Goal: Task Accomplishment & Management: Manage account settings

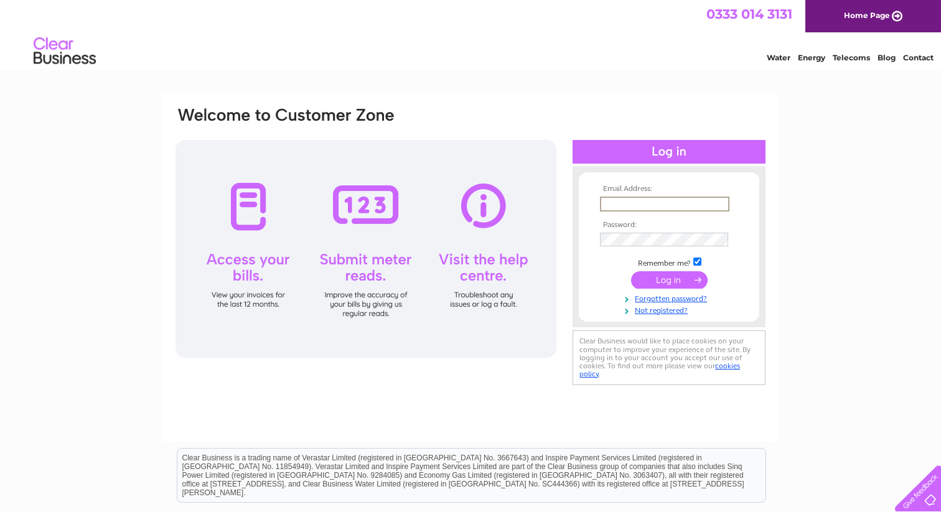
click at [686, 203] on input "text" at bounding box center [664, 204] width 129 height 15
type input "dockno@hotmail.com"
click at [631, 271] on input "submit" at bounding box center [669, 279] width 77 height 17
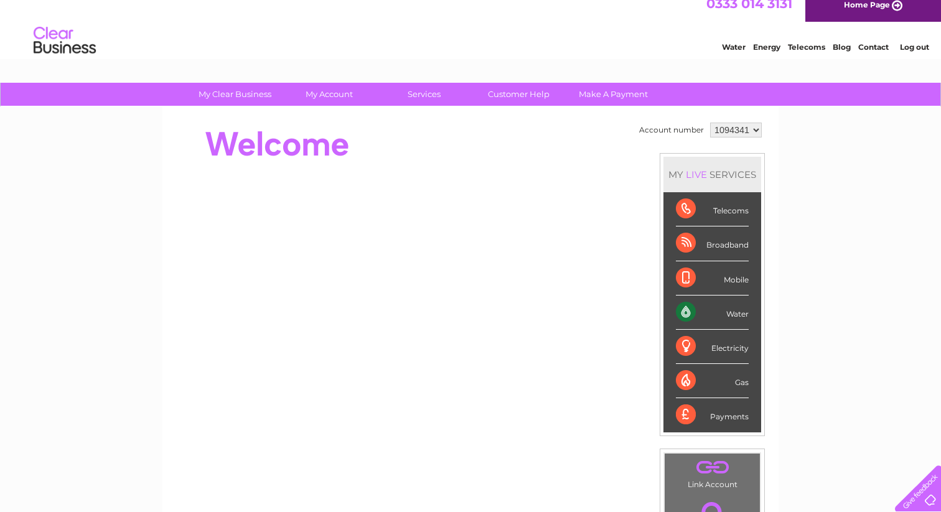
scroll to position [13, 0]
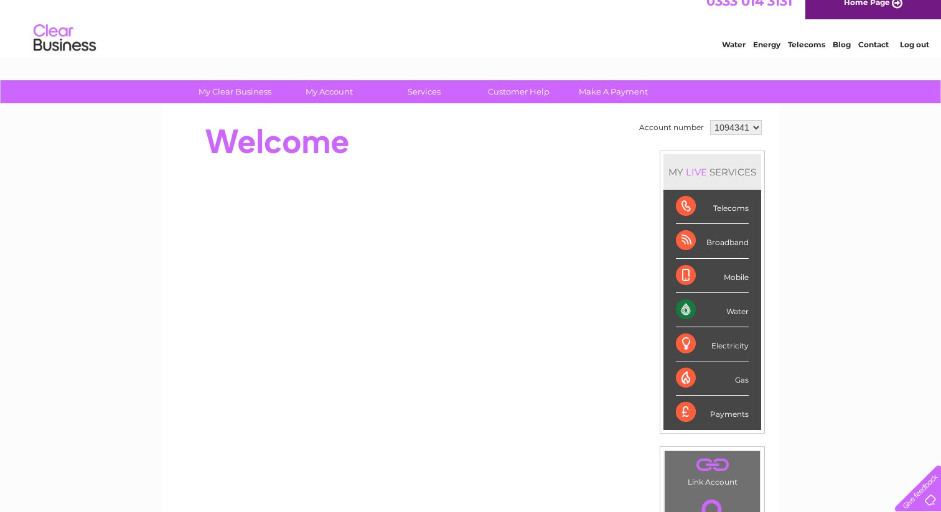
click at [694, 314] on div "Water" at bounding box center [712, 310] width 73 height 34
click at [684, 314] on div "Water" at bounding box center [712, 310] width 73 height 34
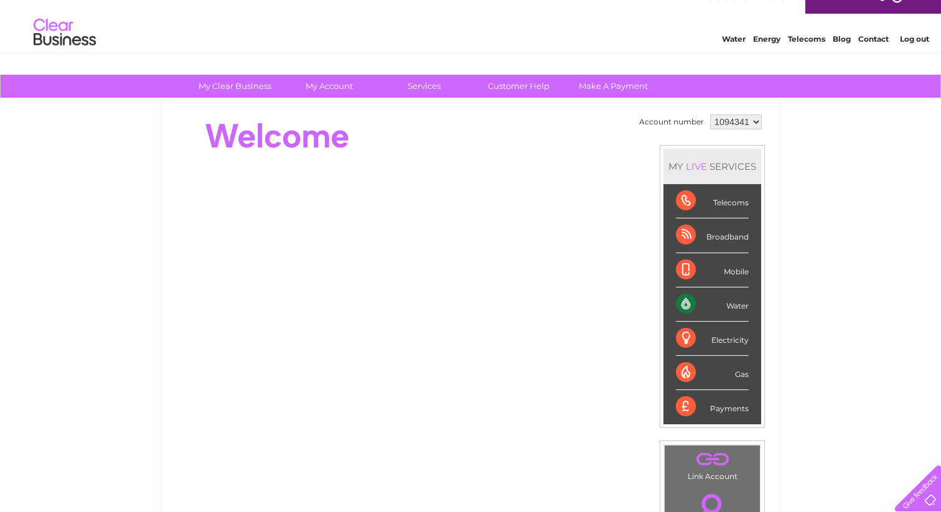
scroll to position [0, 0]
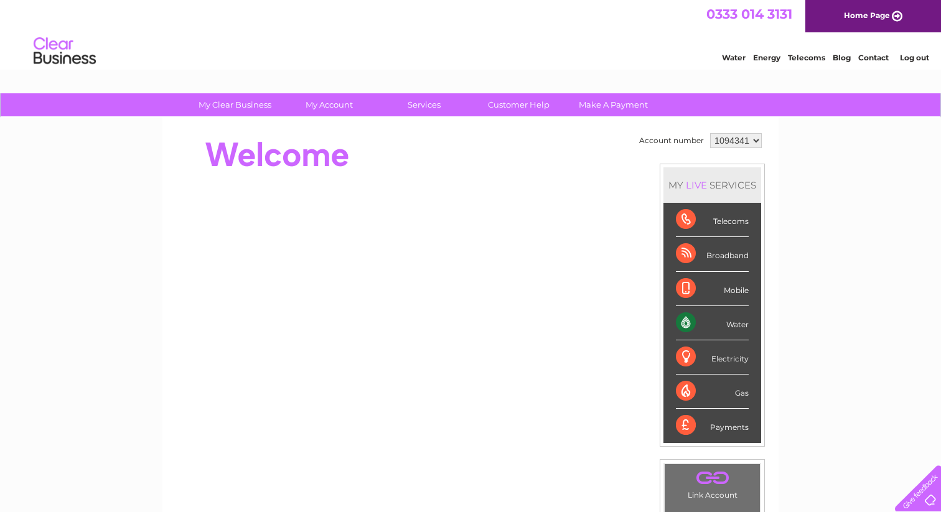
click at [756, 141] on select "1094341" at bounding box center [736, 140] width 52 height 15
click at [710, 133] on select "1094341" at bounding box center [736, 140] width 52 height 15
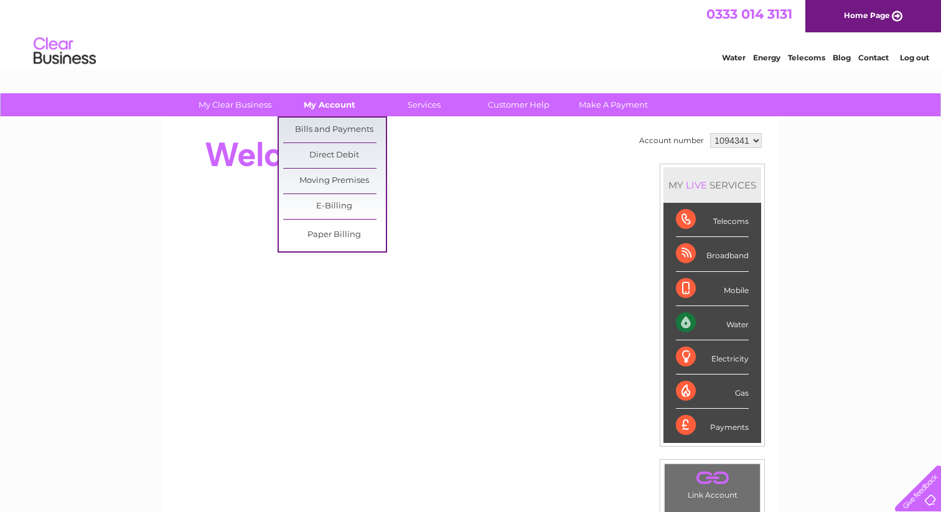
click at [324, 106] on link "My Account" at bounding box center [329, 104] width 103 height 23
click at [324, 124] on link "Bills and Payments" at bounding box center [334, 130] width 103 height 25
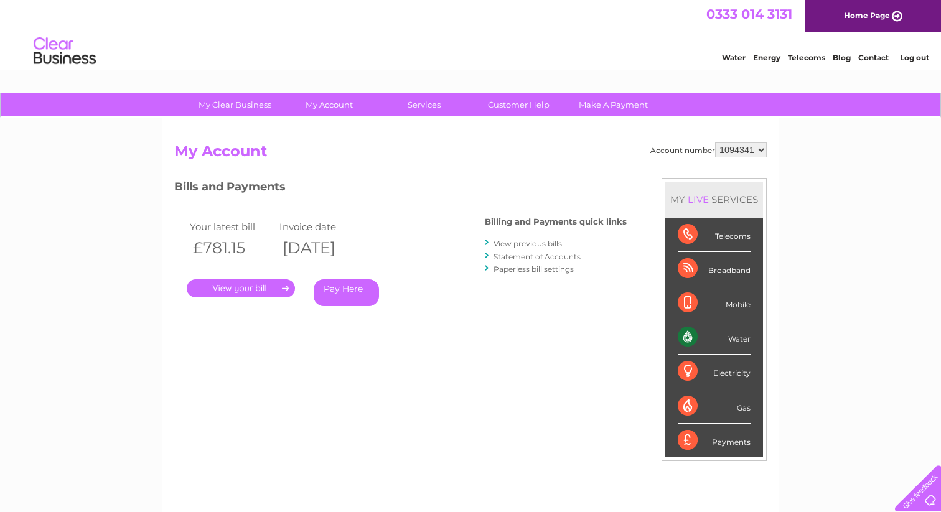
click at [235, 286] on link "." at bounding box center [241, 289] width 108 height 18
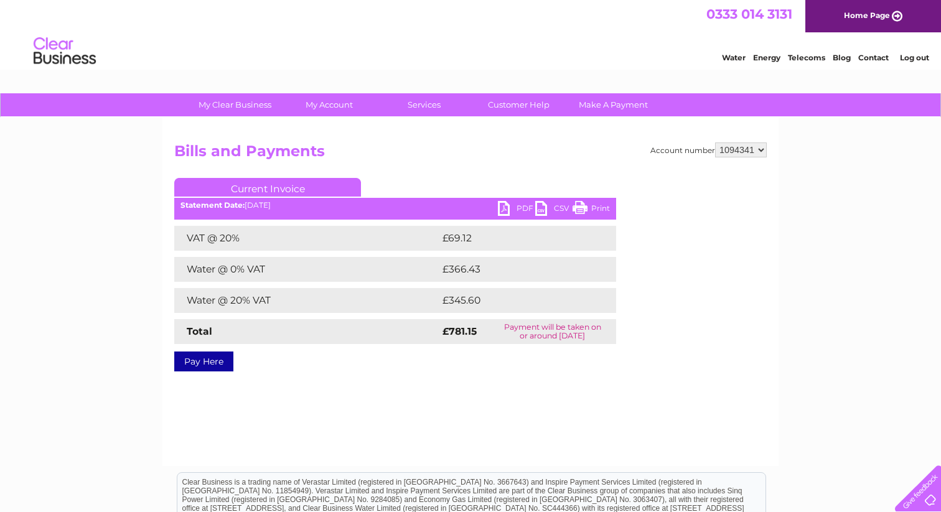
click at [522, 207] on link "PDF" at bounding box center [516, 210] width 37 height 18
